Goal: Task Accomplishment & Management: Manage account settings

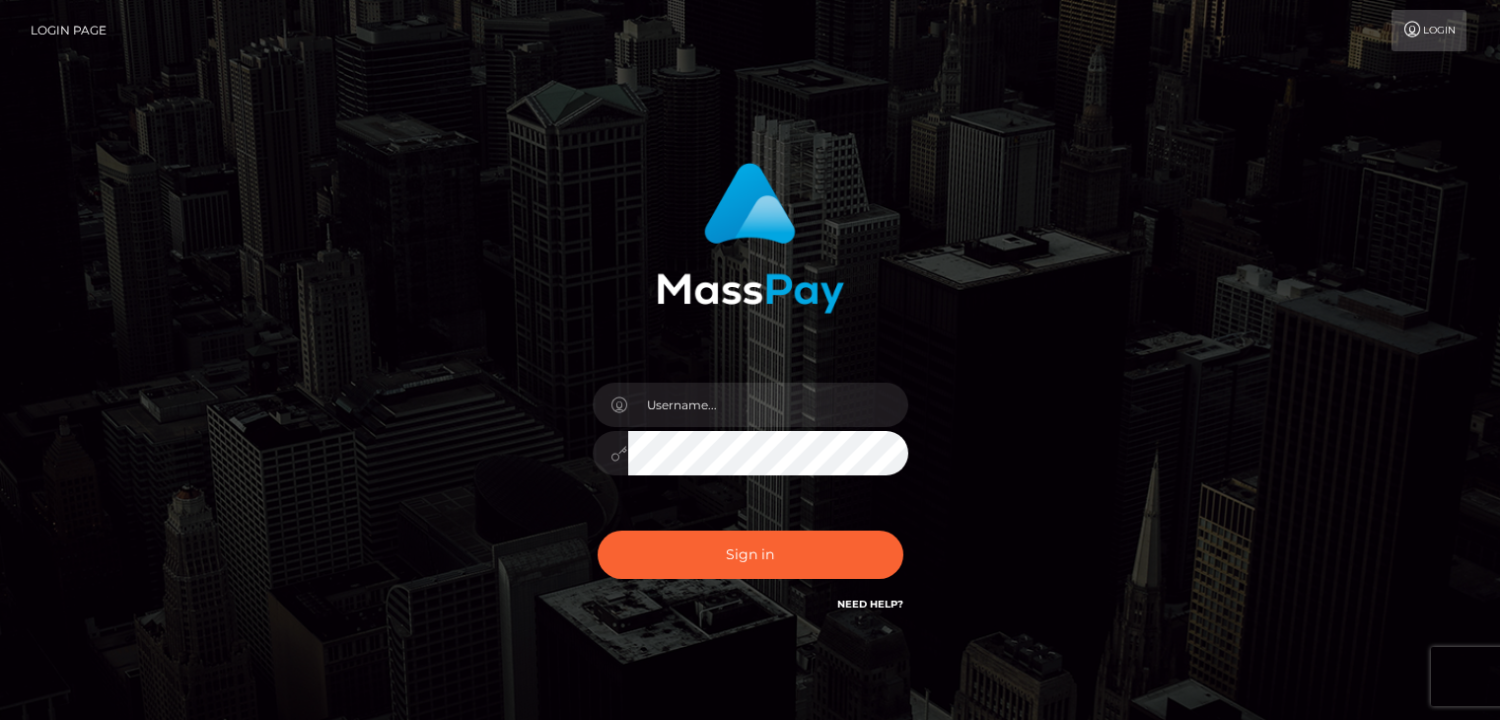
click at [740, 578] on button "Sign in" at bounding box center [751, 555] width 306 height 48
type input "Lawrence.megabonanza"
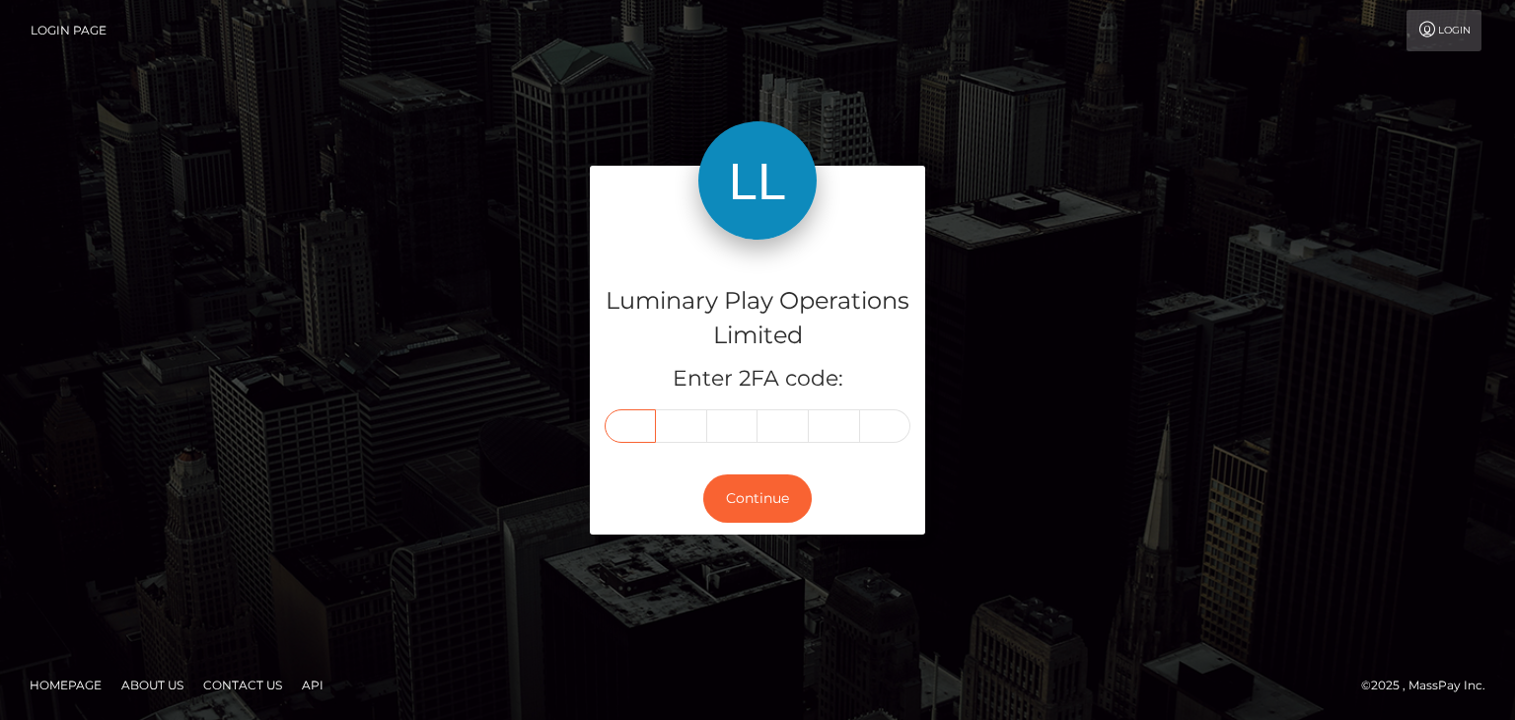
click at [637, 421] on input "text" at bounding box center [629, 426] width 51 height 34
type input "9"
type input "5"
type input "8"
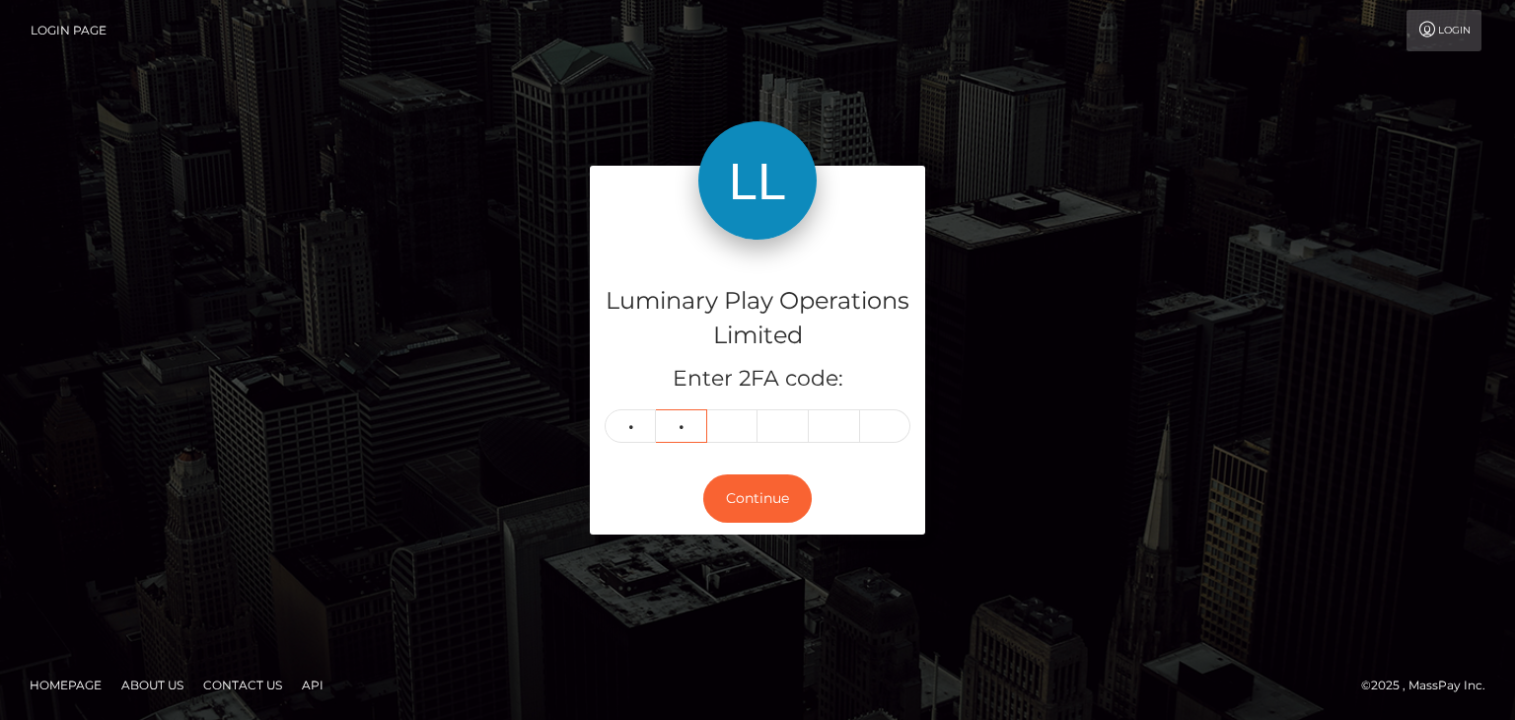
type input "6"
type input "3"
type input "8"
type input "4"
type input "3"
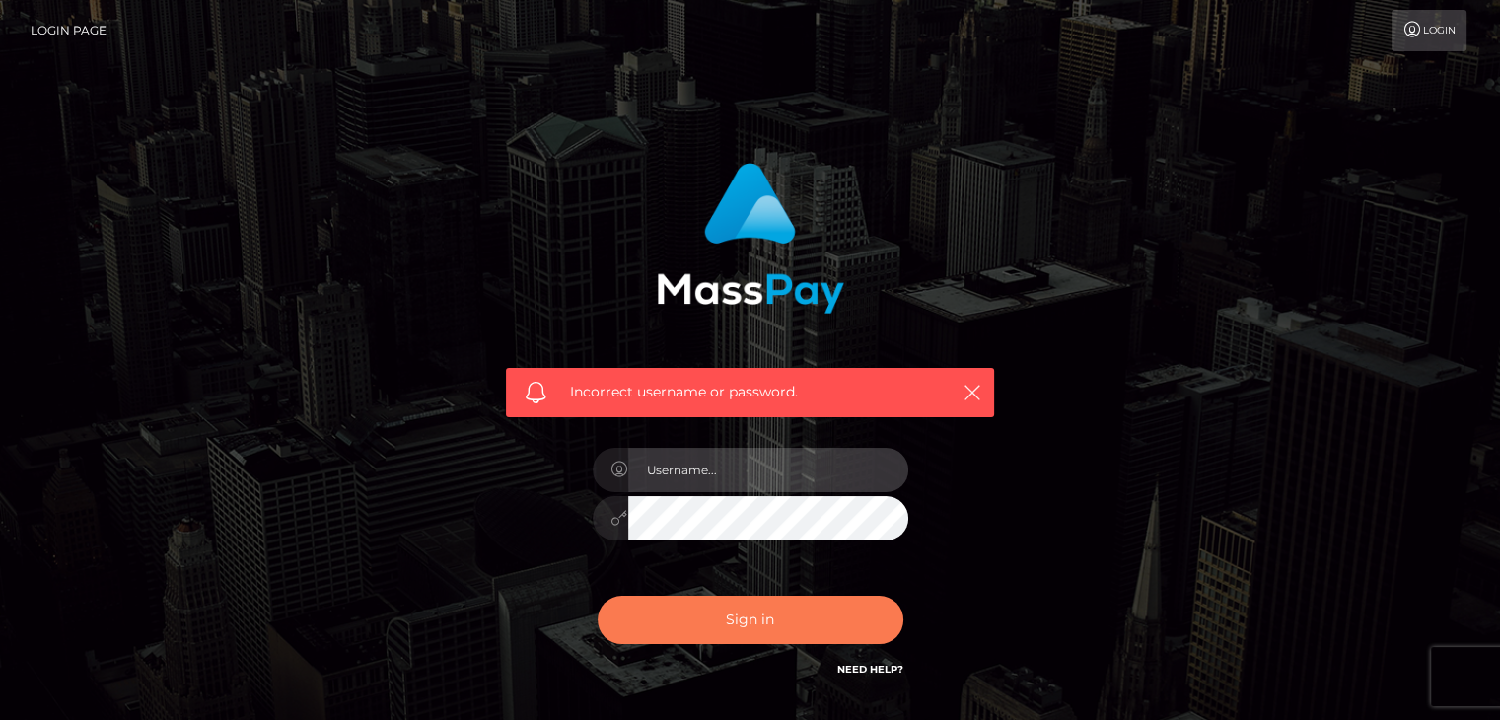
type input "[PERSON_NAME].megabonanza"
click at [761, 624] on button "Sign in" at bounding box center [751, 620] width 306 height 48
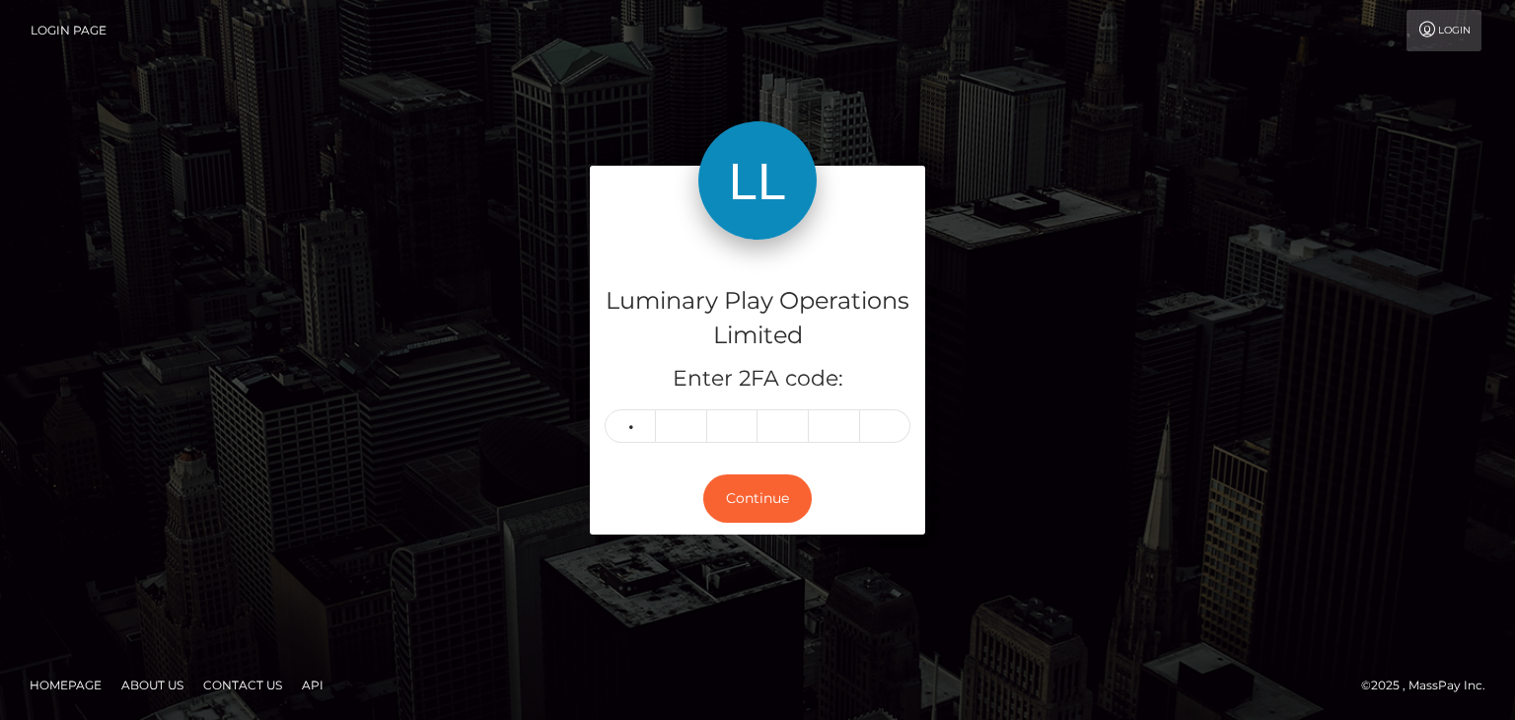
type input "8"
type input "6"
type input "3"
type input "8"
type input "4"
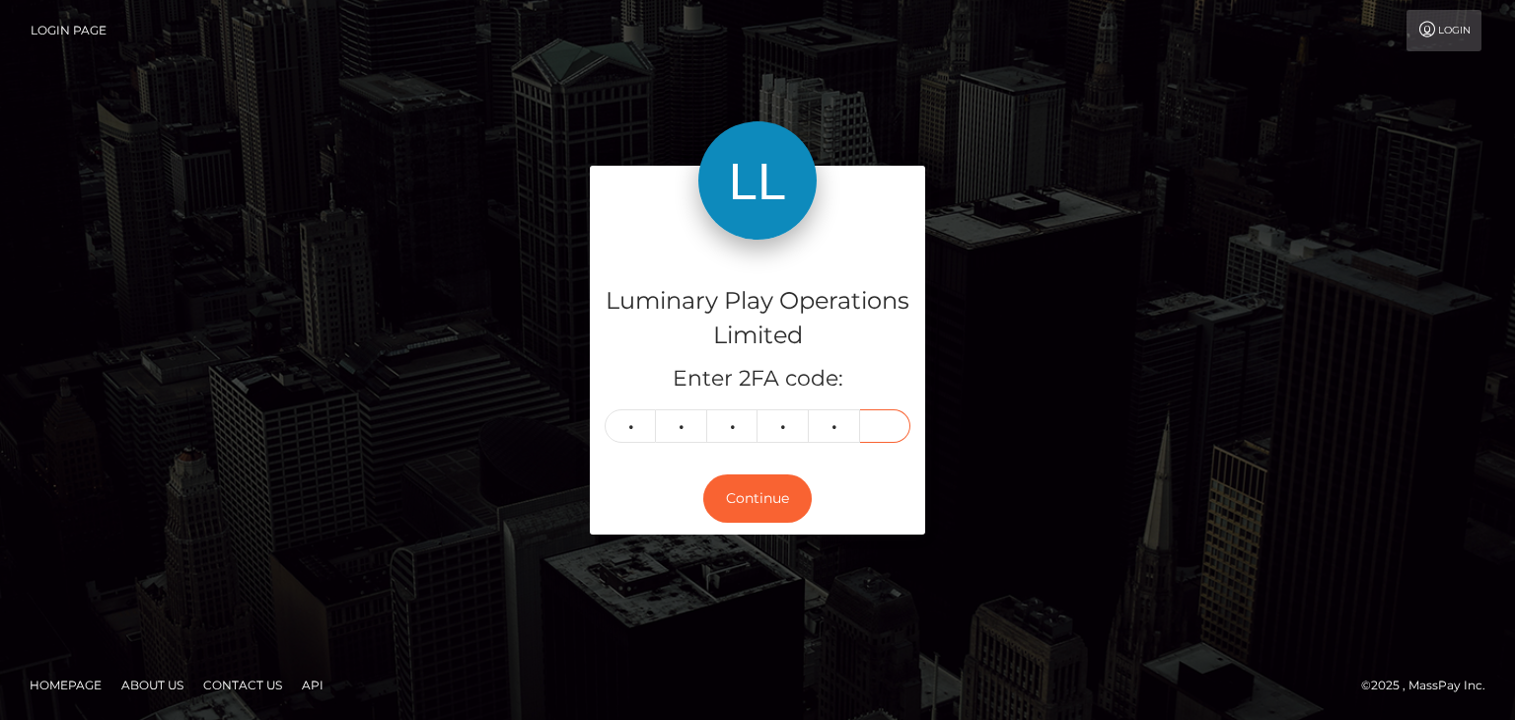
type input "3"
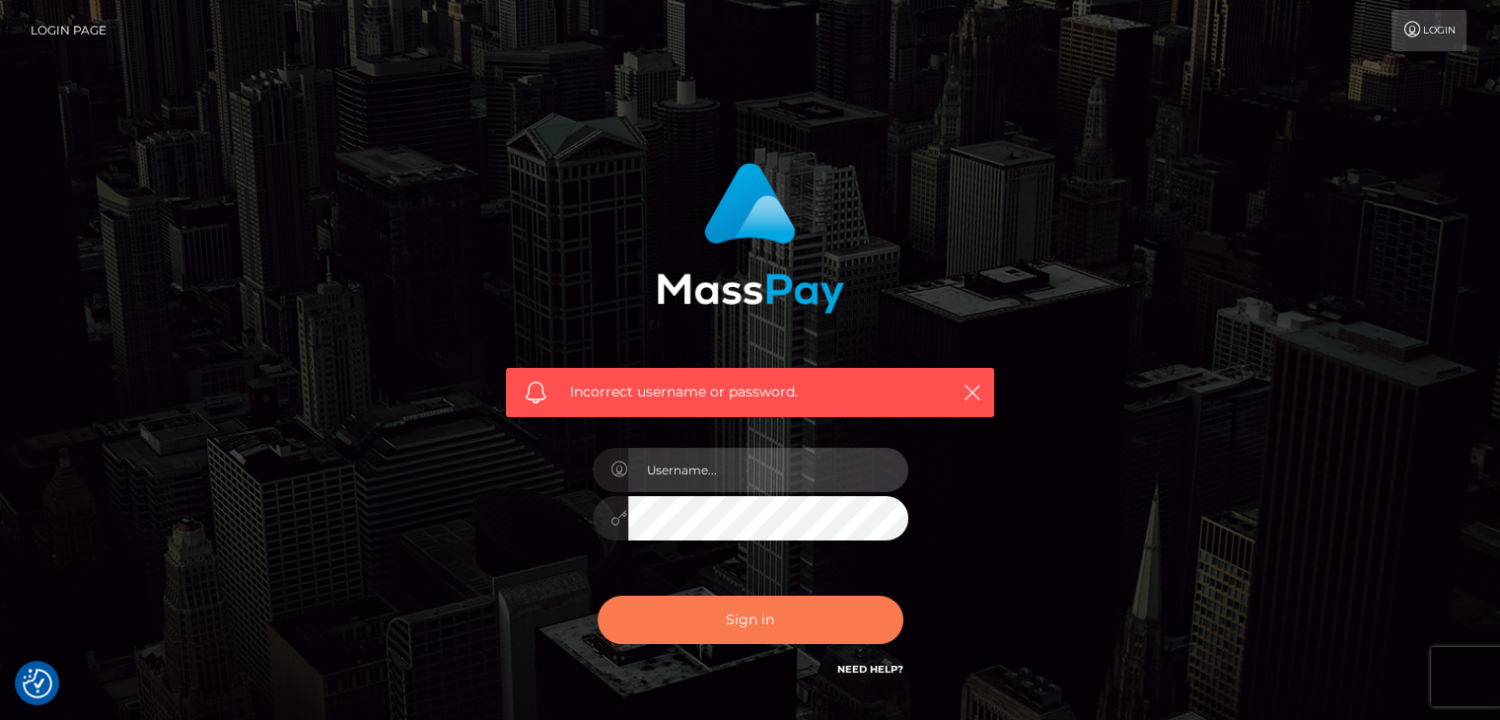
type input "[PERSON_NAME].megabonanza"
click at [724, 630] on button "Sign in" at bounding box center [751, 620] width 306 height 48
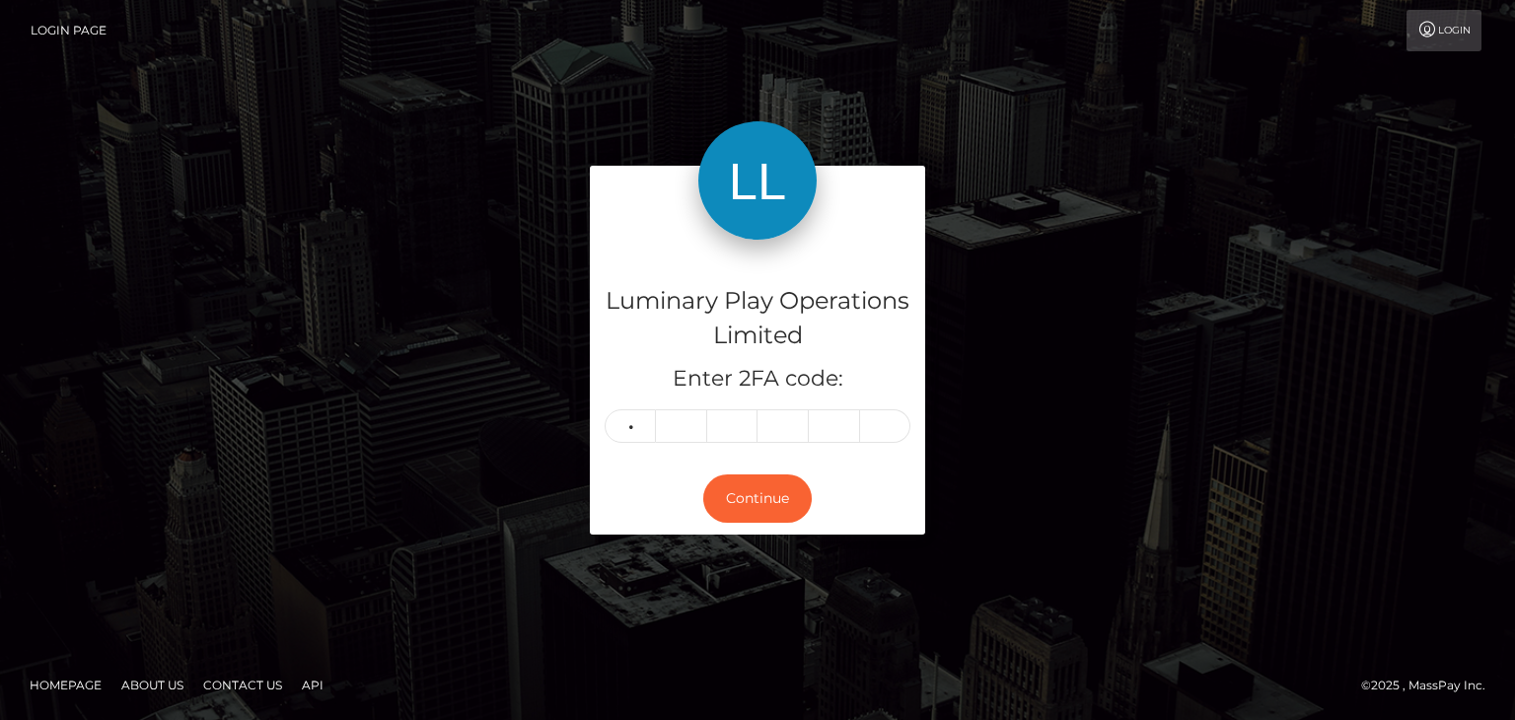
type input "8"
type input "3"
type input "7"
type input "6"
type input "8"
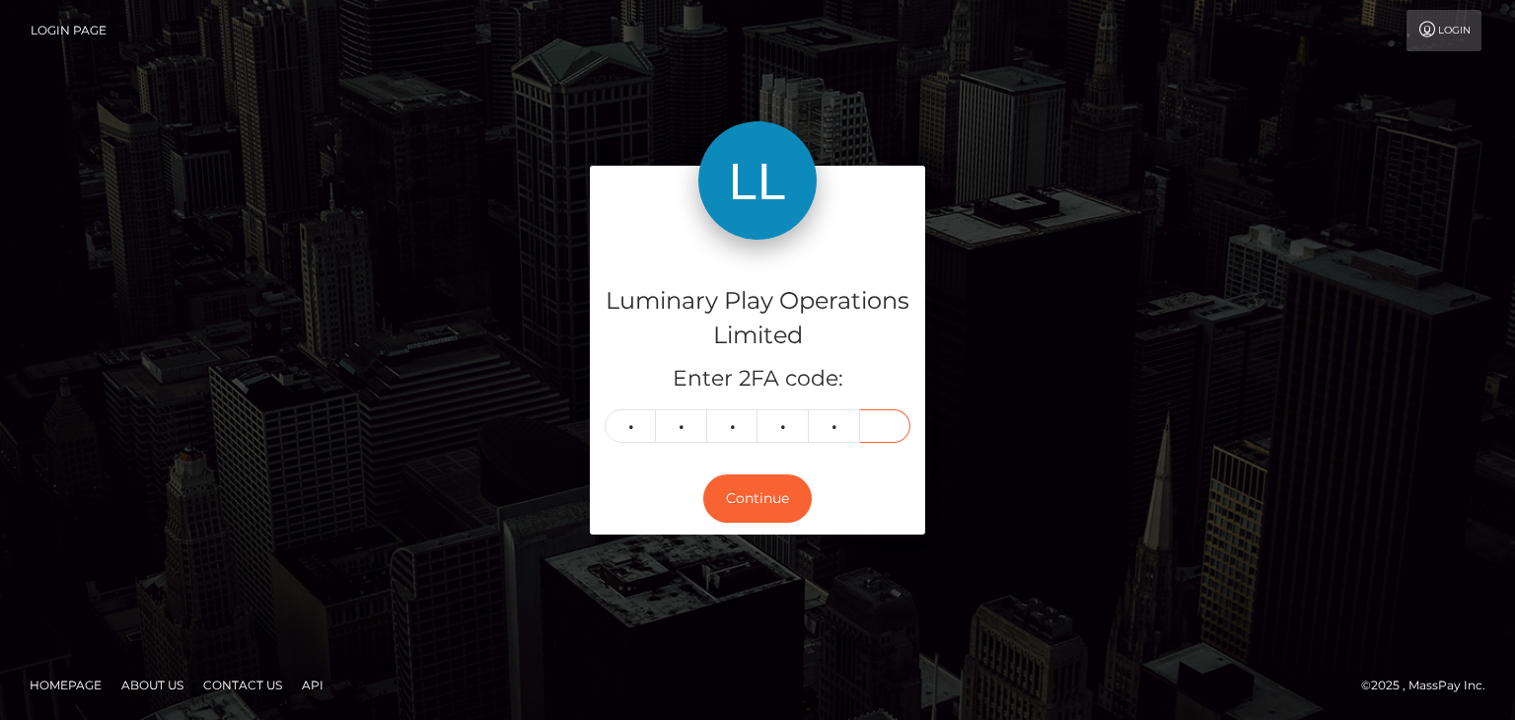
type input "9"
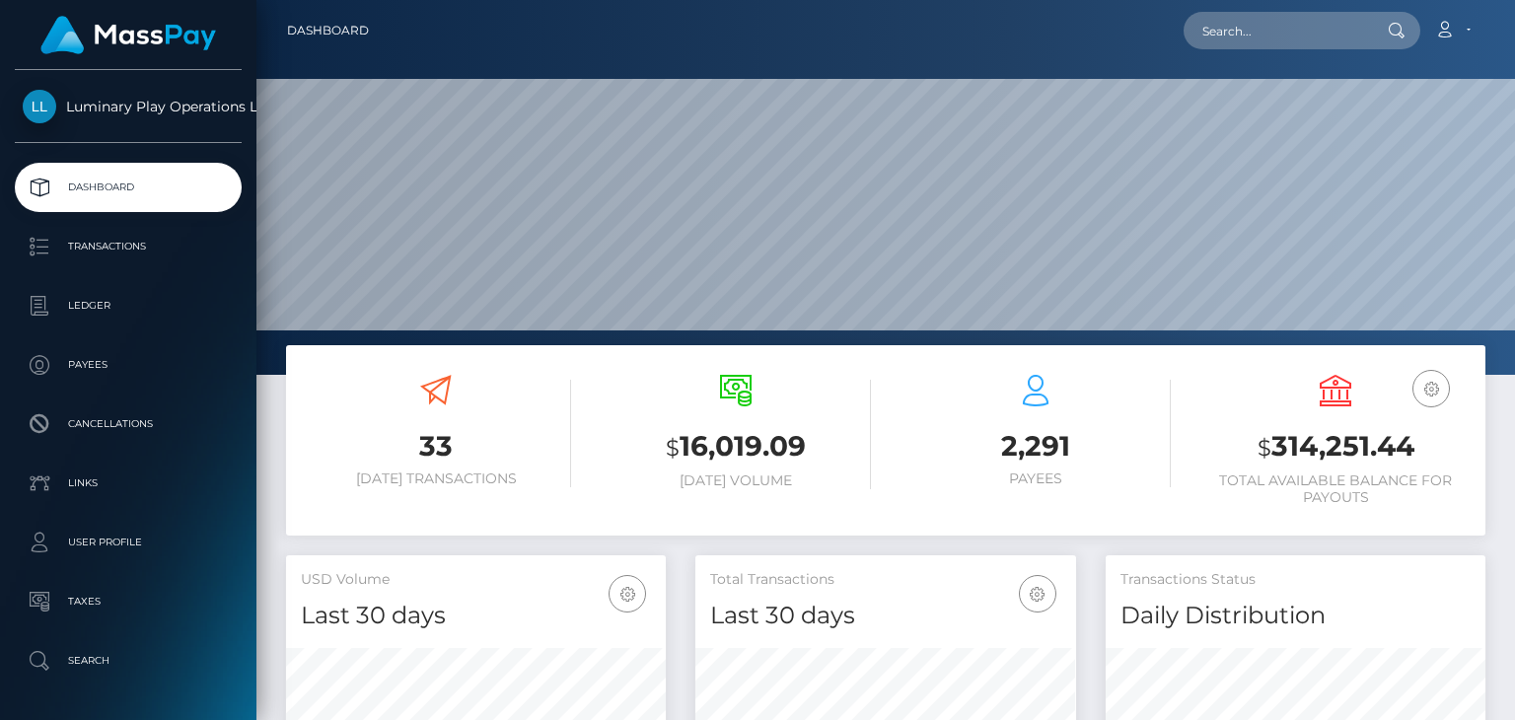
scroll to position [349, 379]
click at [1341, 444] on h3 "$ 314,251.44" at bounding box center [1335, 447] width 270 height 40
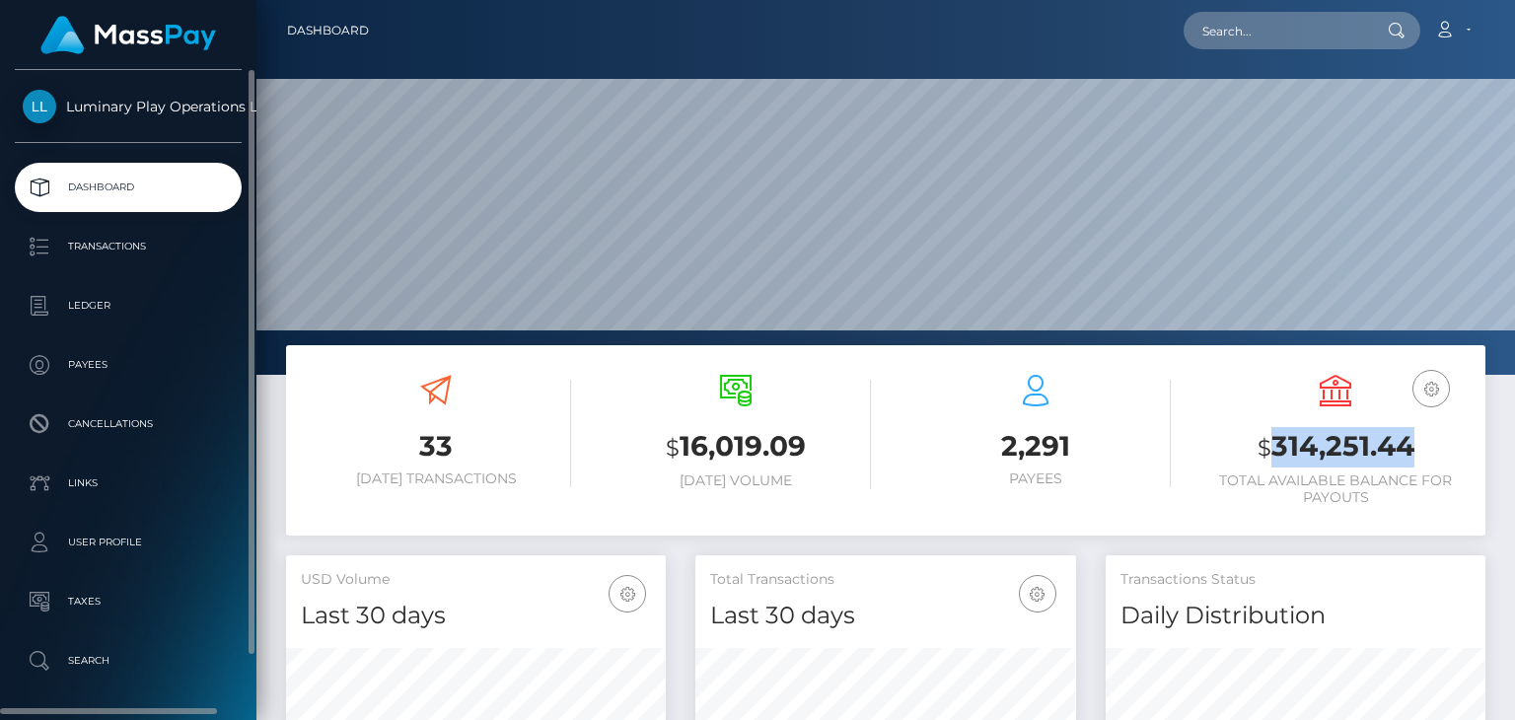
copy h3 "314,251.44"
